Goal: Obtain resource: Obtain resource

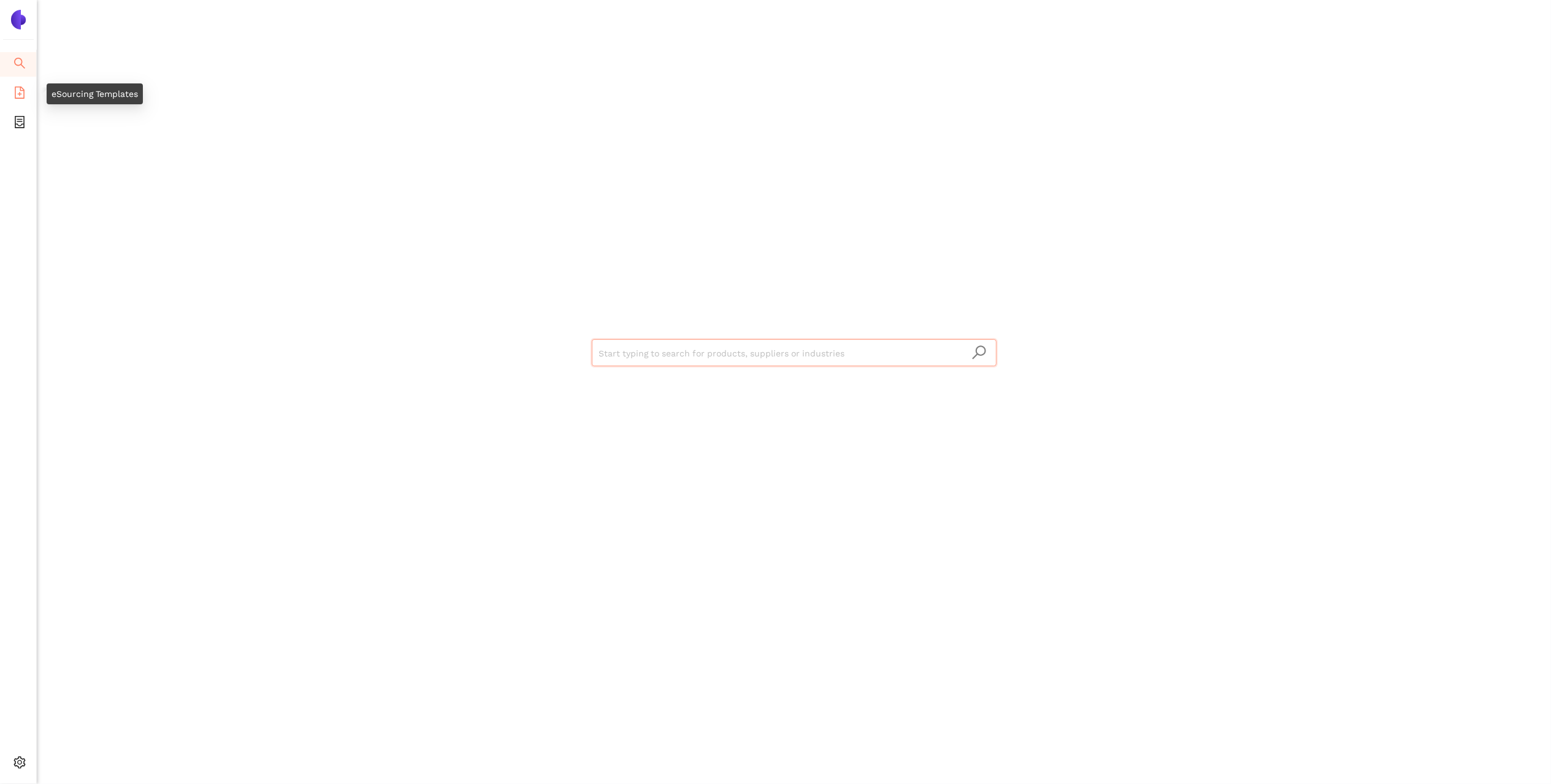
click at [9, 105] on li "eSourcing Templates" at bounding box center [18, 94] width 36 height 25
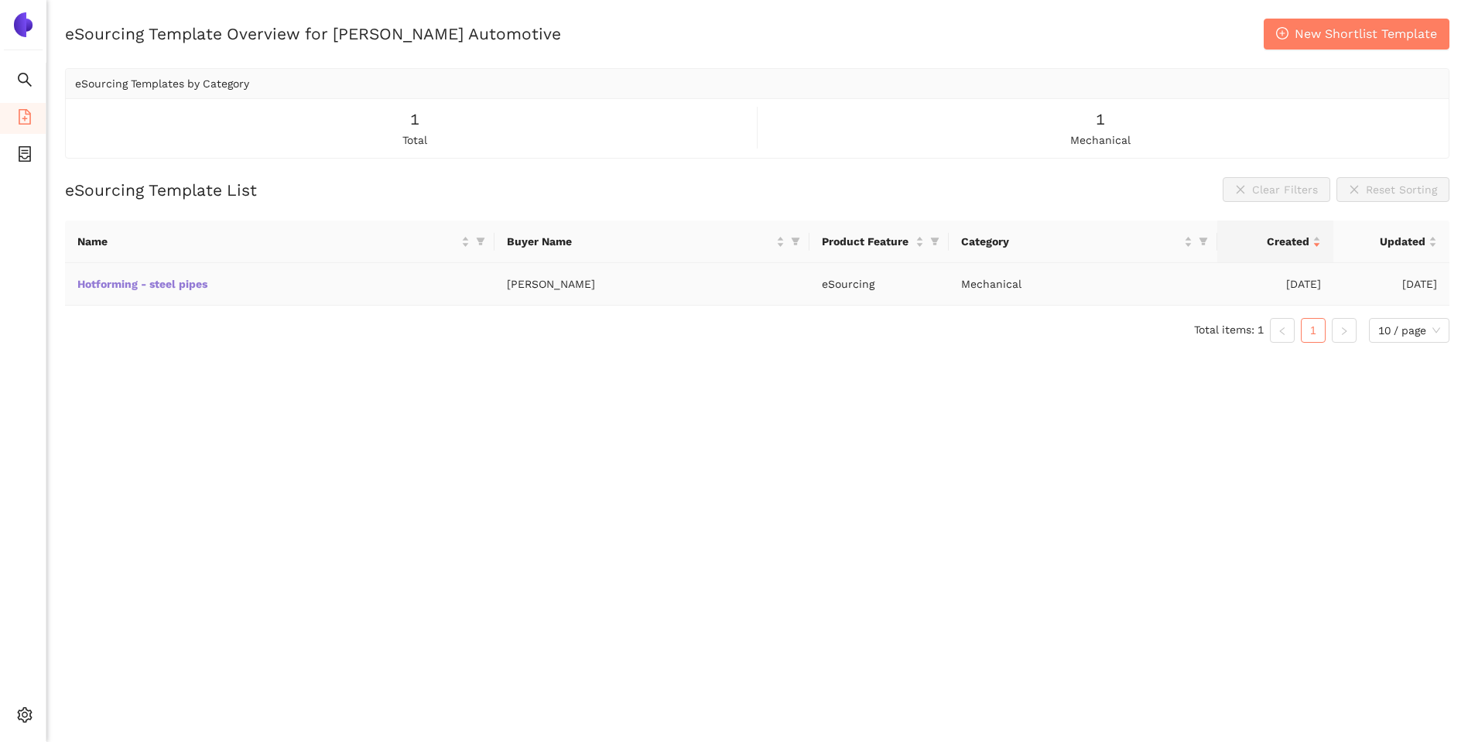
click at [0, 0] on link "Hotforming - steel pipes" at bounding box center [0, 0] width 0 height 0
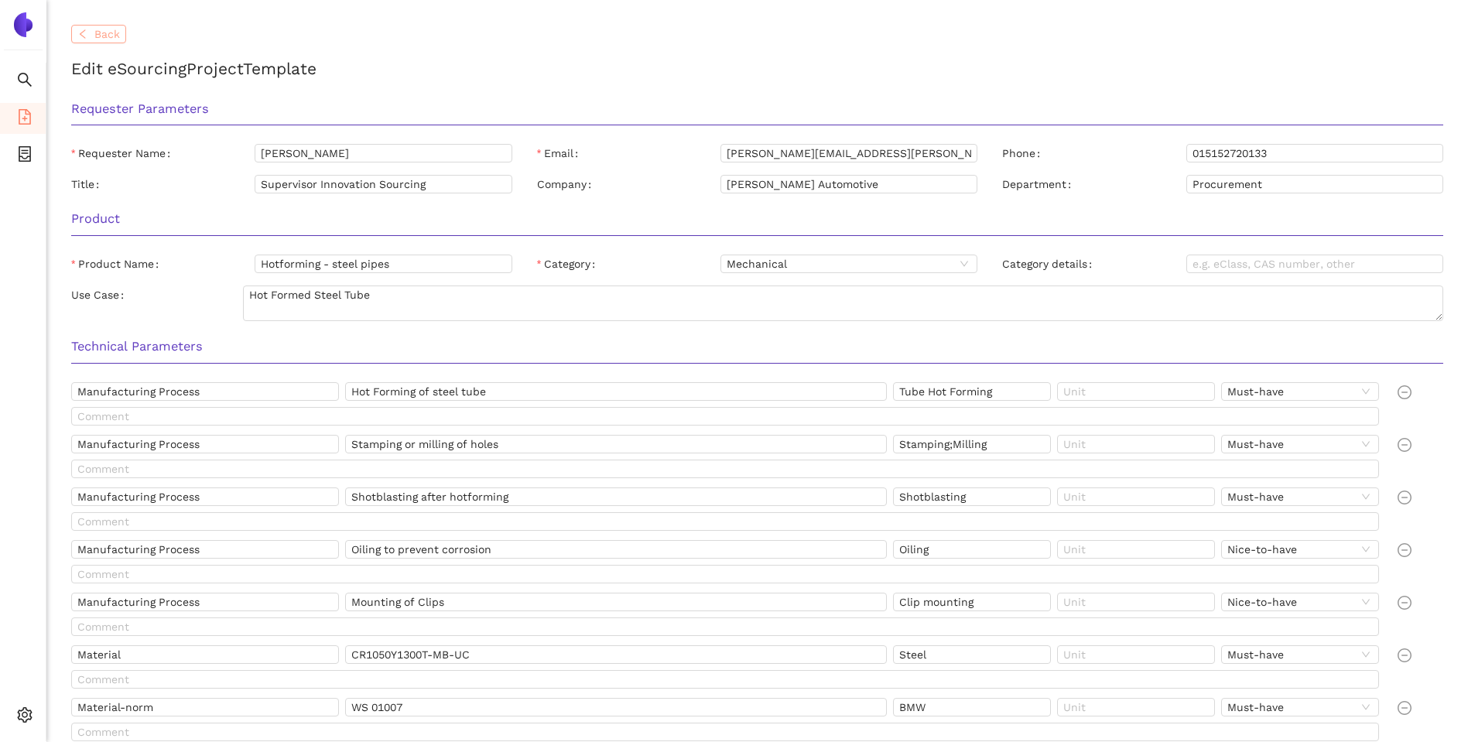
click at [115, 42] on span "Back" at bounding box center [107, 34] width 26 height 17
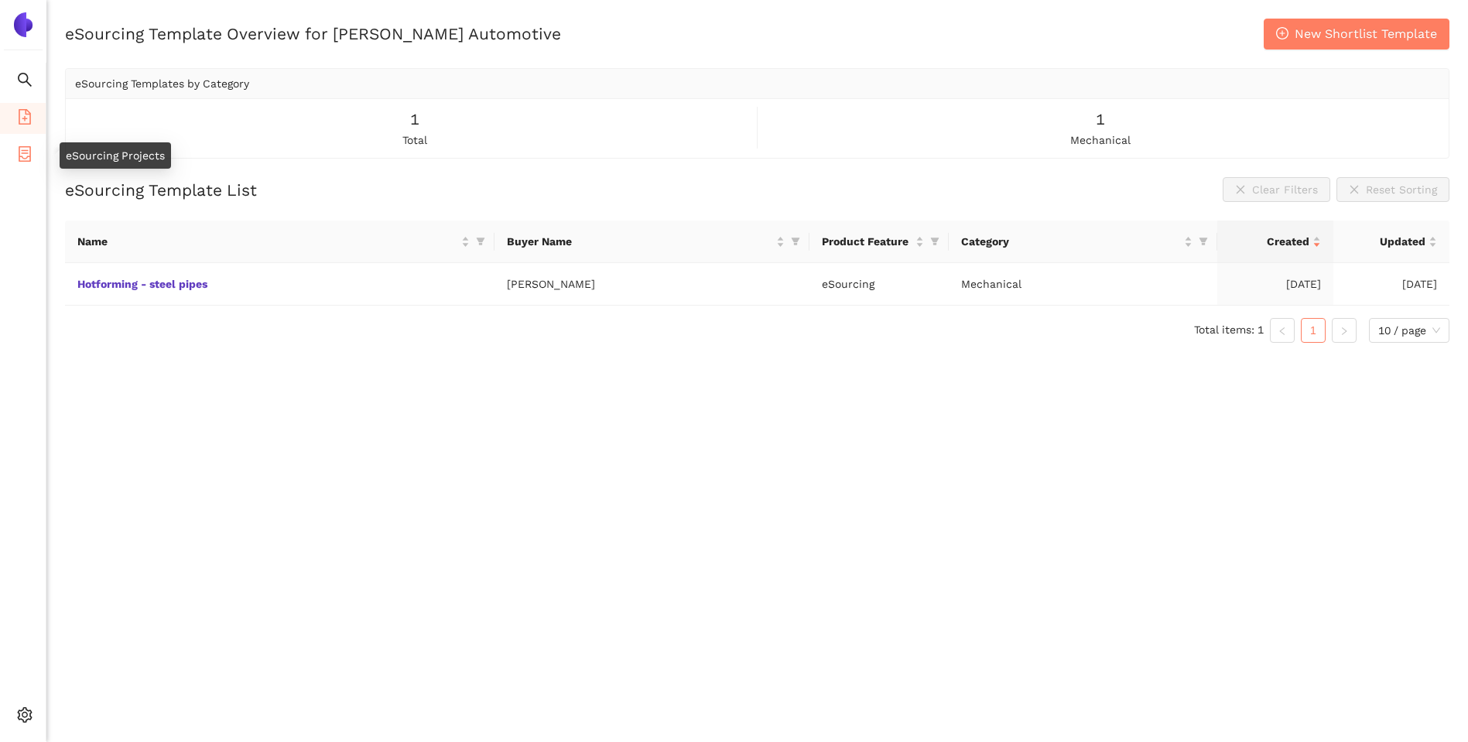
click at [26, 152] on icon "container" at bounding box center [25, 153] width 12 height 15
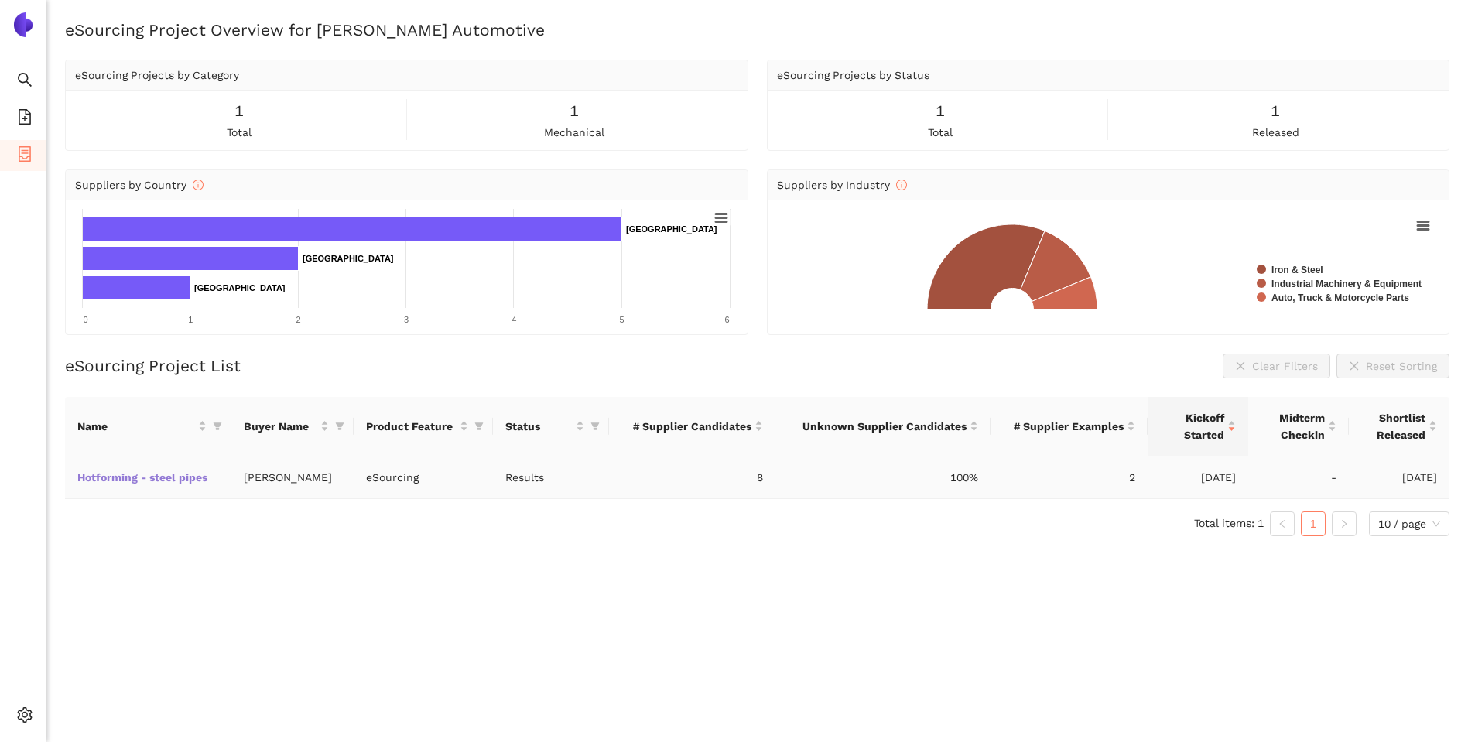
click at [0, 0] on link "Hotforming - steel pipes" at bounding box center [0, 0] width 0 height 0
